Goal: Information Seeking & Learning: Find specific page/section

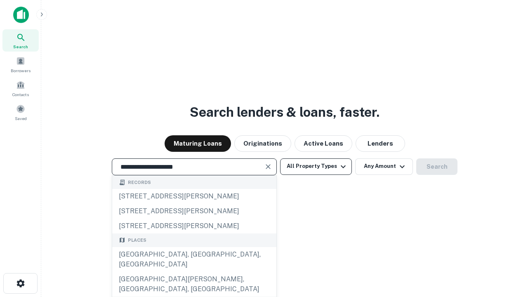
click at [316, 166] on button "All Property Types" at bounding box center [316, 166] width 72 height 17
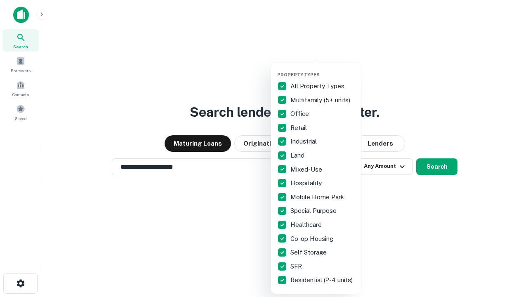
type input "**********"
click at [323, 69] on button "button" at bounding box center [322, 69] width 91 height 0
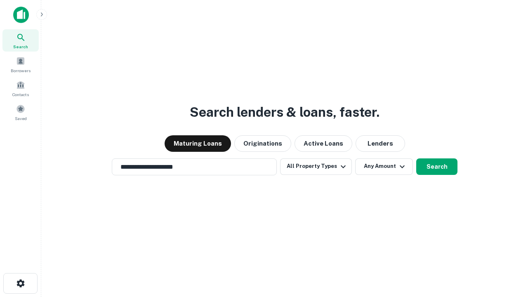
scroll to position [13, 0]
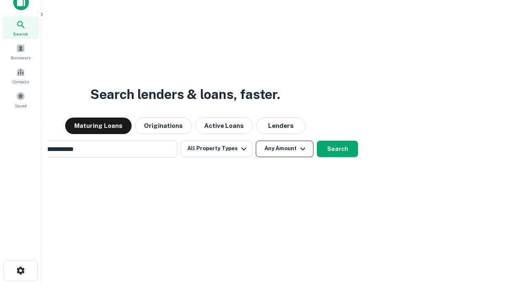
click at [256, 141] on button "Any Amount" at bounding box center [285, 149] width 58 height 17
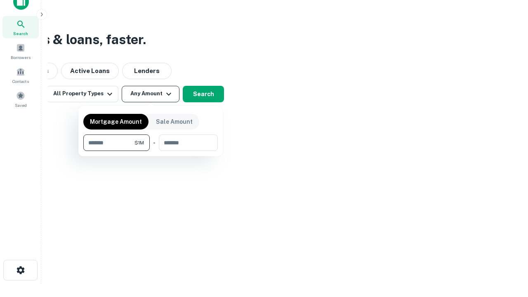
type input "*******"
click at [151, 151] on button "button" at bounding box center [150, 151] width 135 height 0
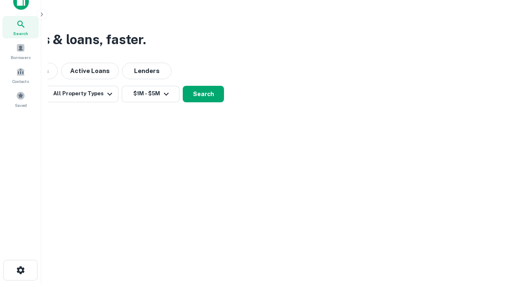
scroll to position [13, 0]
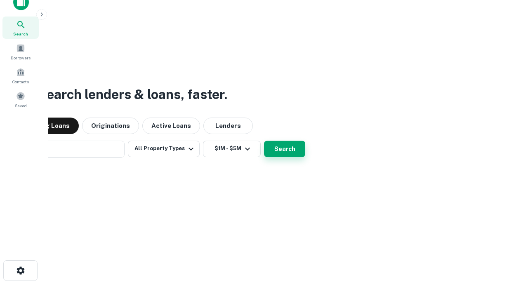
click at [264, 141] on button "Search" at bounding box center [284, 149] width 41 height 17
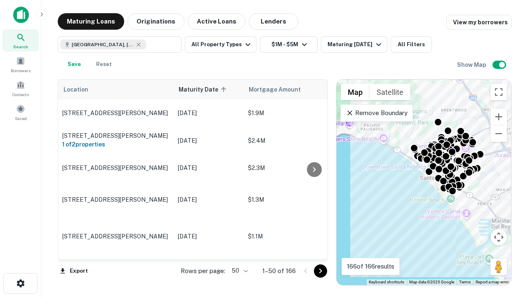
click at [239, 271] on body "Search Borrowers Contacts Saved Maturing Loans Originations Active Loans Lender…" at bounding box center [264, 148] width 528 height 297
click at [239, 250] on li "25" at bounding box center [239, 250] width 24 height 15
